Goal: Entertainment & Leisure: Consume media (video, audio)

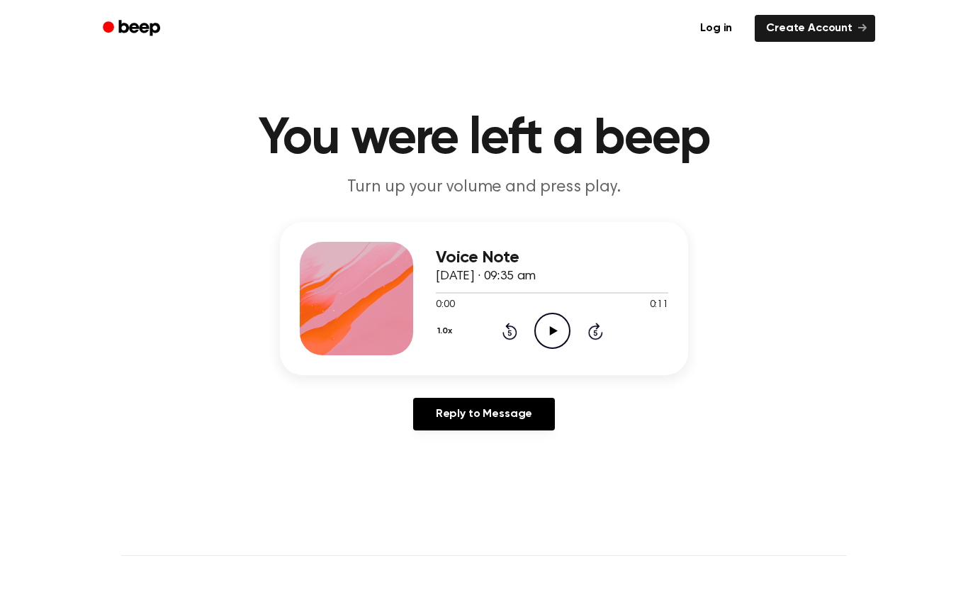
click at [556, 327] on icon "Play Audio" at bounding box center [552, 331] width 36 height 36
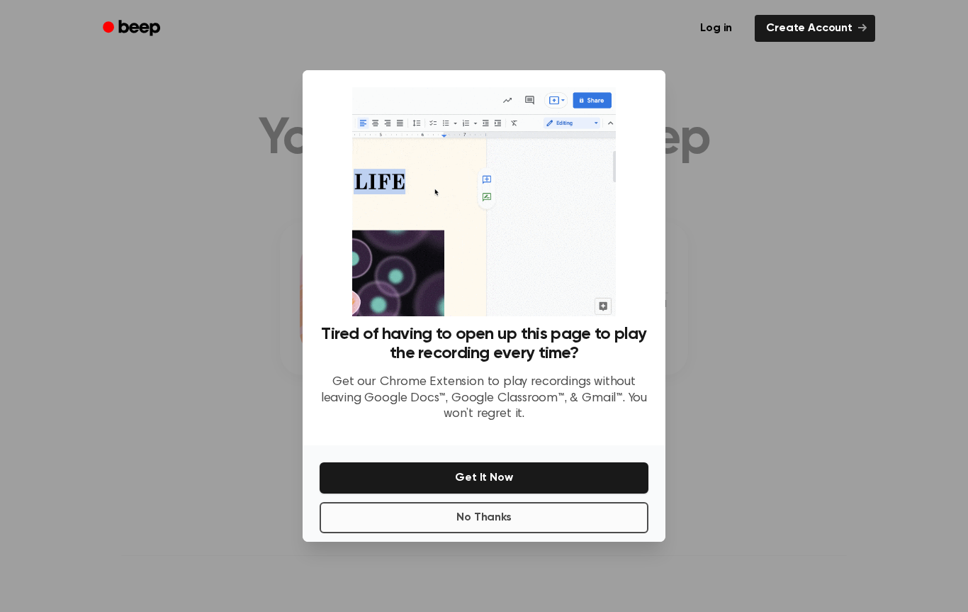
click at [519, 513] on button "No Thanks" at bounding box center [484, 517] width 329 height 31
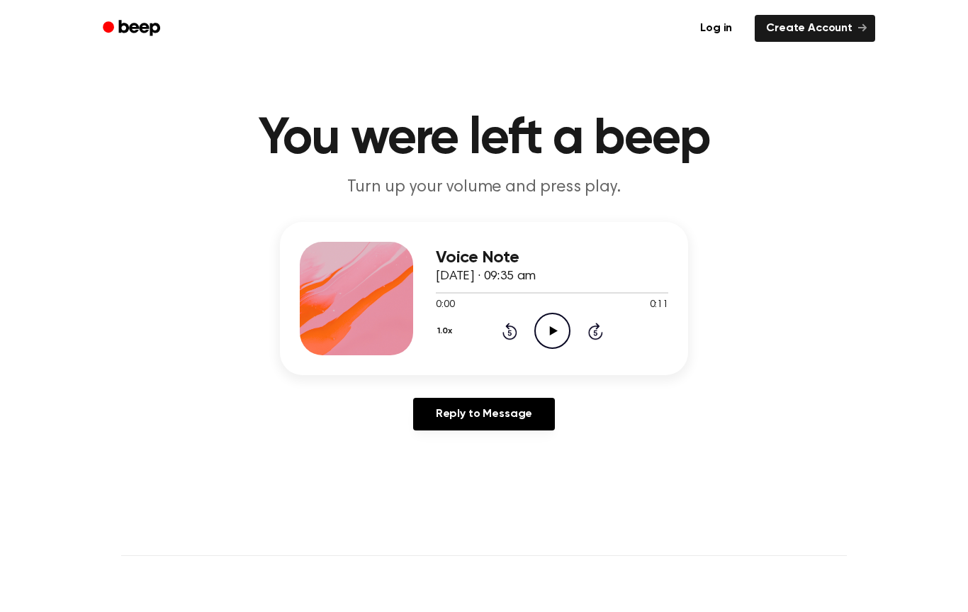
click at [545, 331] on icon "Play Audio" at bounding box center [552, 331] width 36 height 36
click at [564, 335] on icon "Play Audio" at bounding box center [552, 331] width 36 height 36
click at [560, 326] on icon "Play Audio" at bounding box center [552, 331] width 36 height 36
click at [556, 333] on icon "Play Audio" at bounding box center [552, 331] width 36 height 36
click at [561, 318] on icon "Play Audio" at bounding box center [552, 331] width 36 height 36
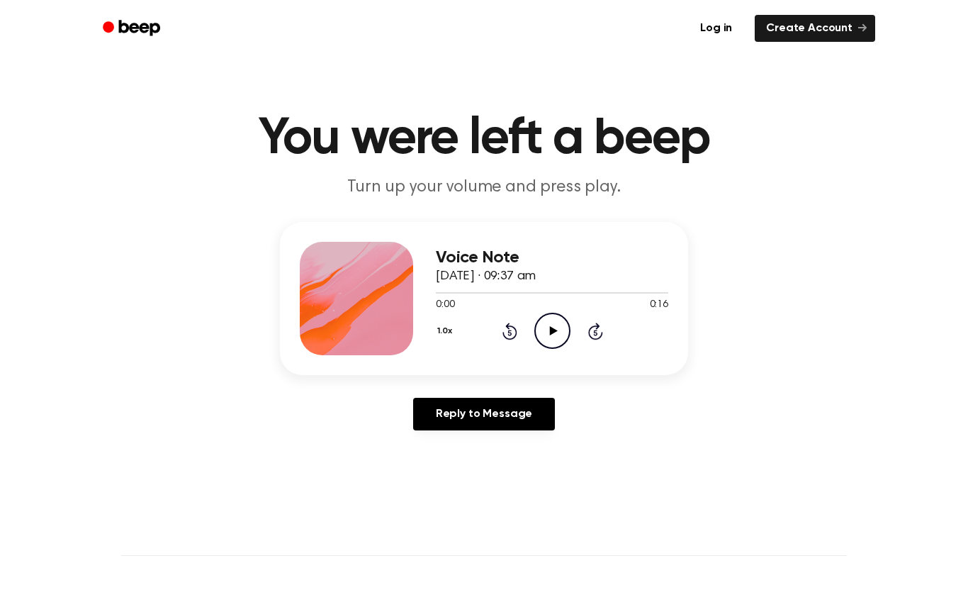
click at [556, 332] on icon "Play Audio" at bounding box center [552, 331] width 36 height 36
click at [554, 332] on icon at bounding box center [553, 330] width 8 height 9
click at [569, 323] on icon "Play Audio" at bounding box center [552, 331] width 36 height 36
click at [542, 321] on icon "Play Audio" at bounding box center [552, 331] width 36 height 36
